Goal: Task Accomplishment & Management: Manage account settings

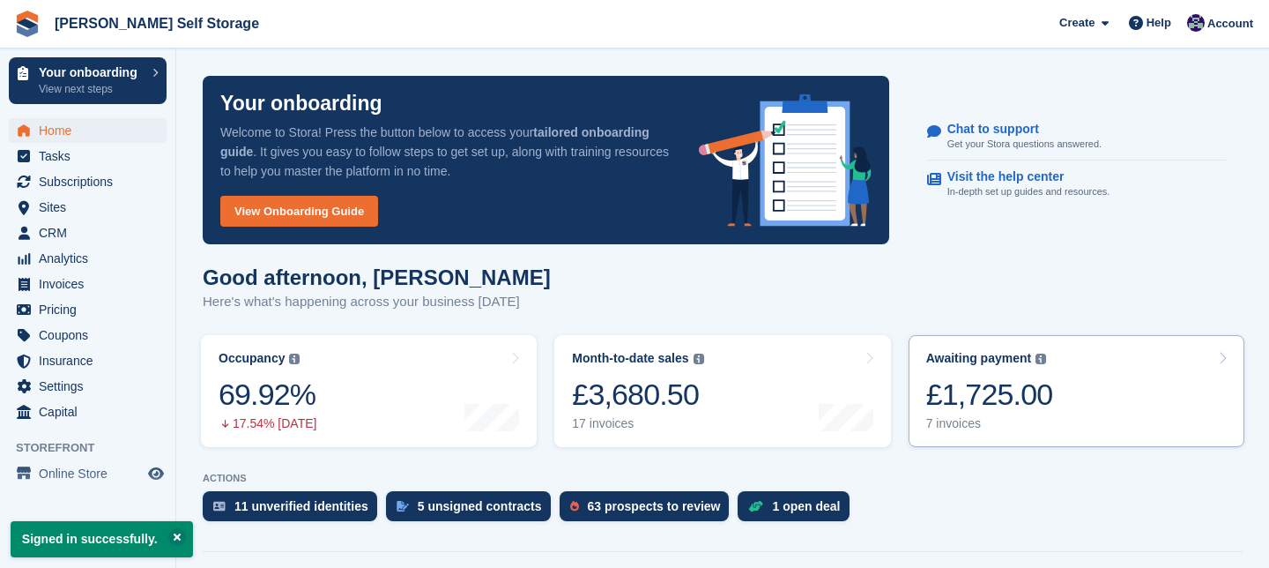
click at [1221, 358] on icon at bounding box center [1222, 358] width 9 height 14
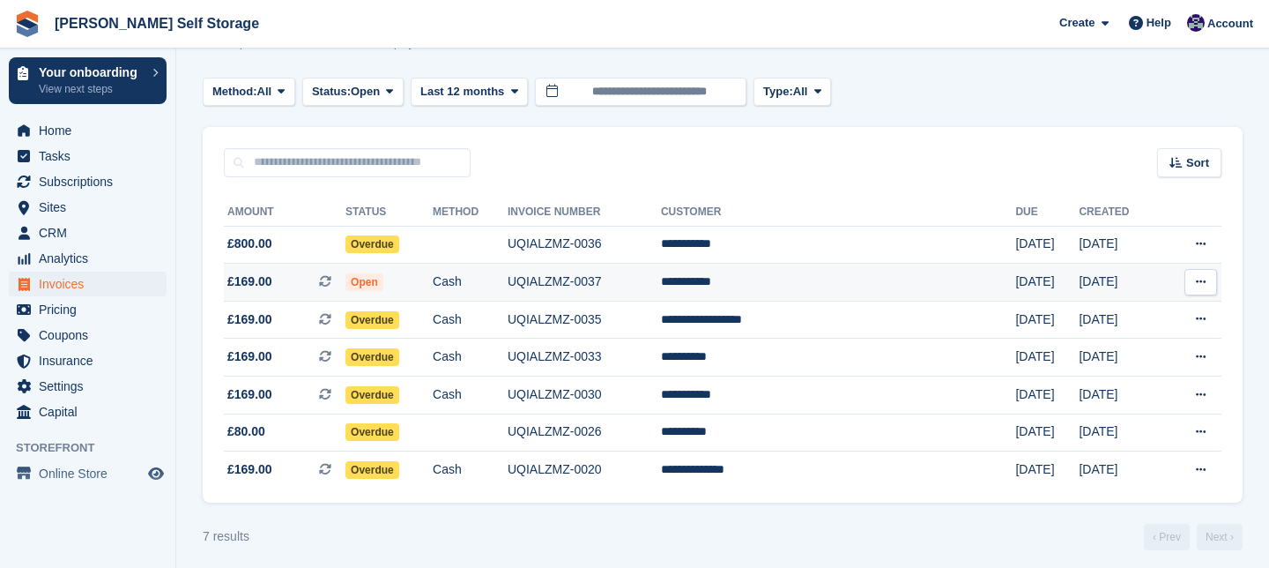
scroll to position [78, 0]
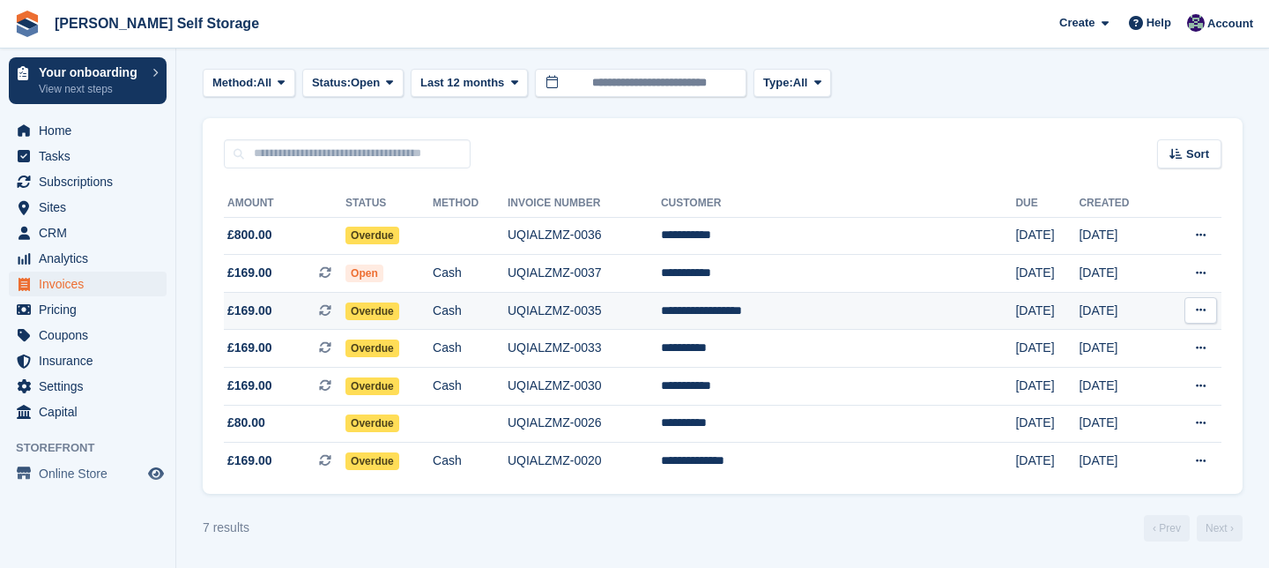
click at [399, 311] on span "Overdue" at bounding box center [373, 311] width 54 height 18
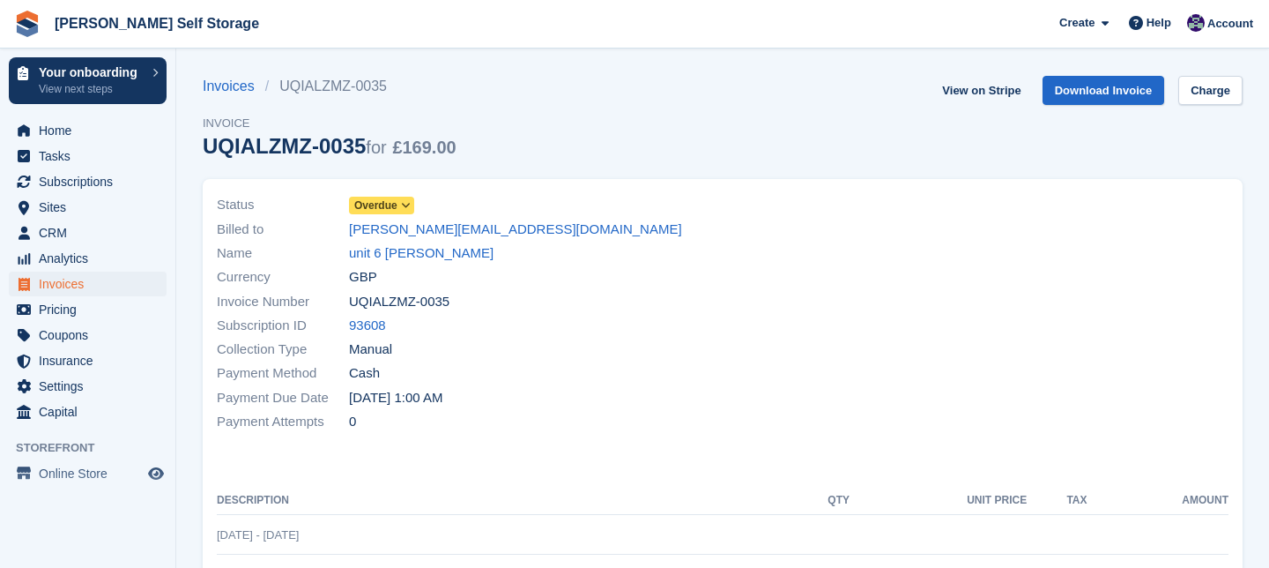
click at [409, 205] on icon at bounding box center [406, 205] width 10 height 11
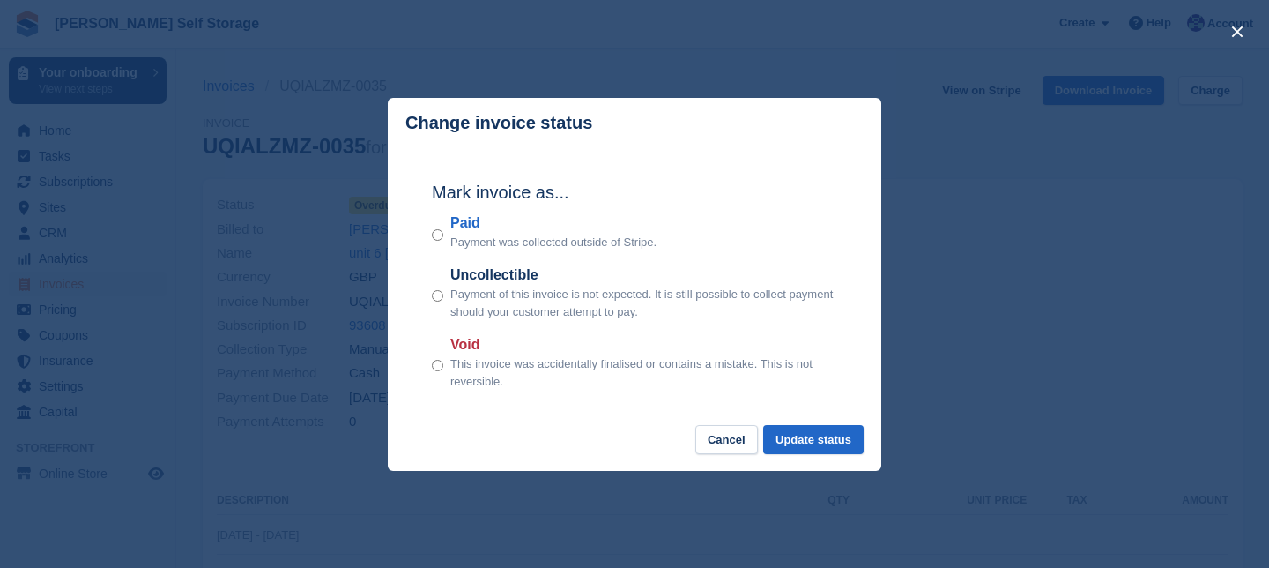
click at [443, 239] on div "Paid Payment was collected outside of Stripe." at bounding box center [634, 231] width 405 height 39
click at [829, 443] on button "Update status" at bounding box center [813, 439] width 100 height 29
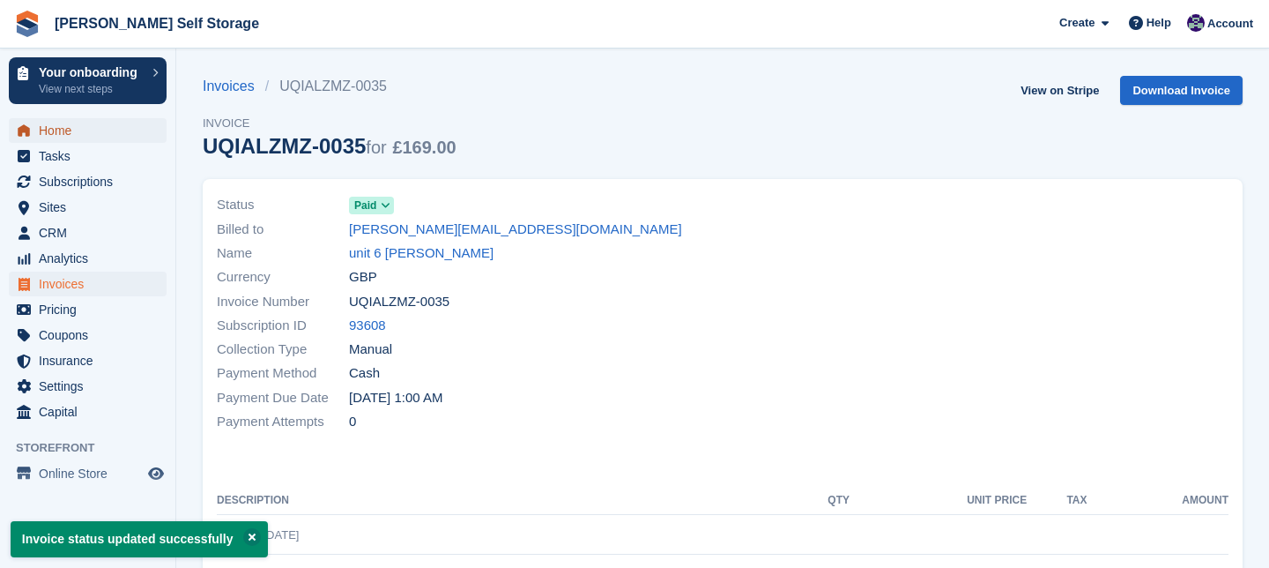
click at [54, 135] on span "Home" at bounding box center [92, 130] width 106 height 25
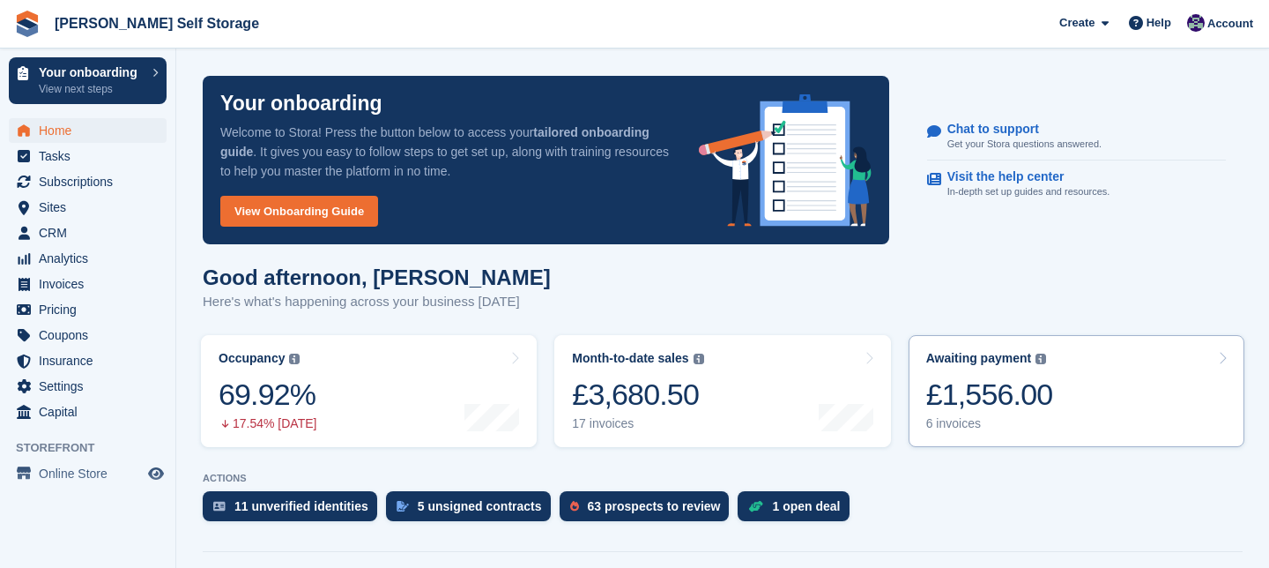
click at [1225, 358] on icon at bounding box center [1222, 358] width 9 height 14
click at [1221, 356] on icon at bounding box center [1222, 358] width 9 height 14
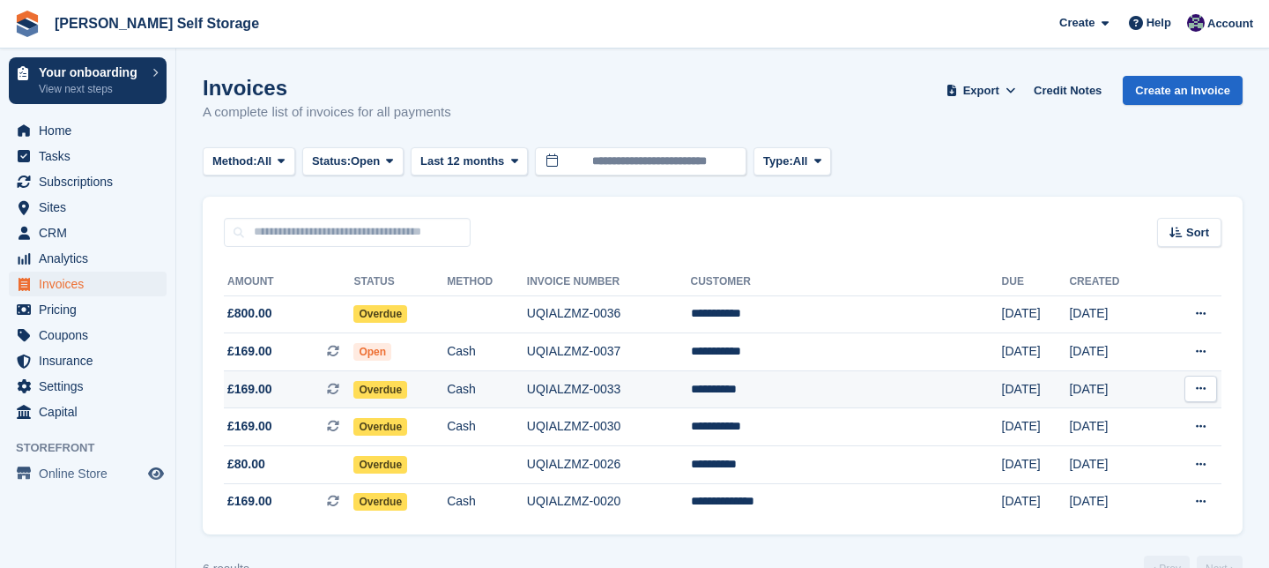
scroll to position [41, 0]
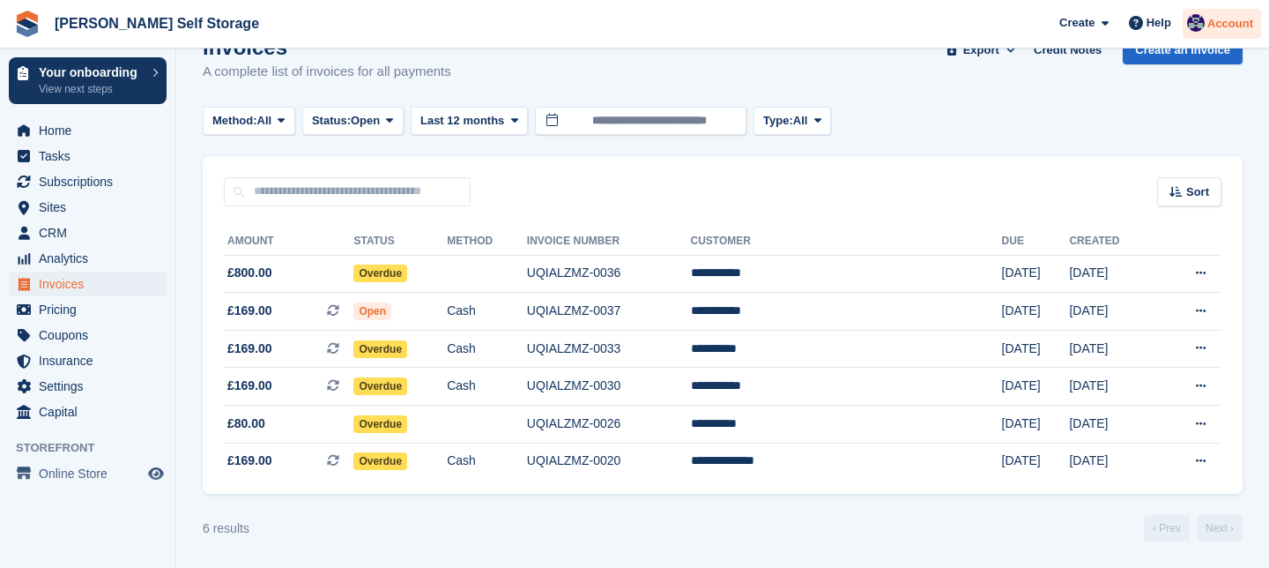
click at [1234, 18] on span "Account" at bounding box center [1231, 24] width 46 height 18
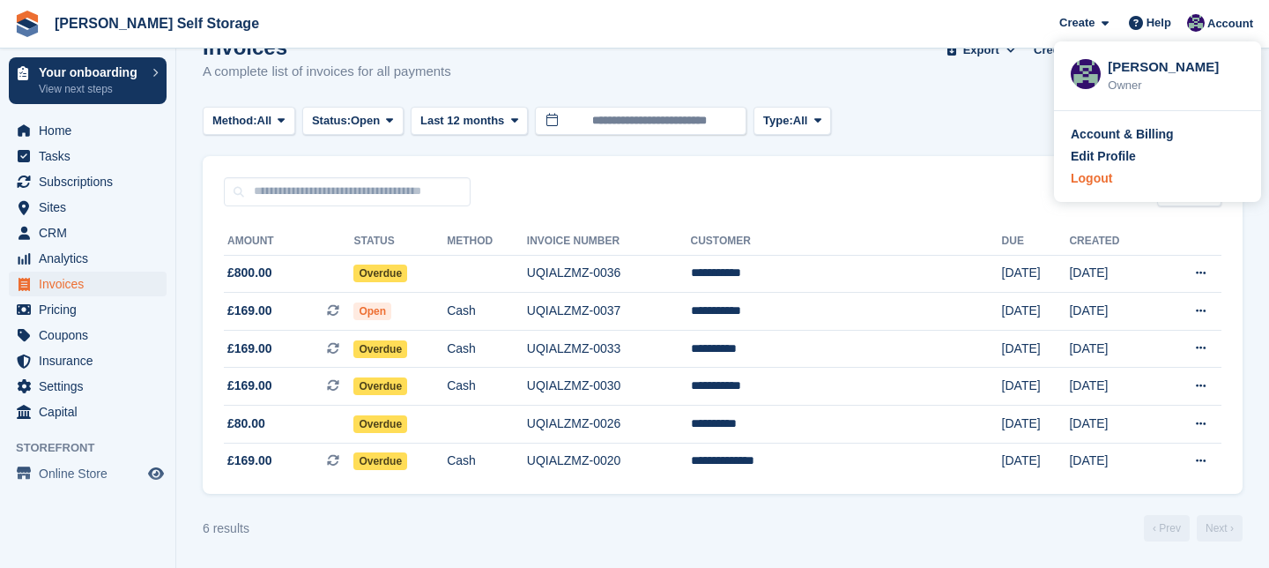
click at [1095, 183] on div "Logout" at bounding box center [1091, 178] width 41 height 19
